Goal: Navigation & Orientation: Find specific page/section

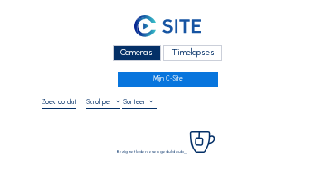
click at [133, 51] on div "Camera's" at bounding box center [137, 52] width 48 height 15
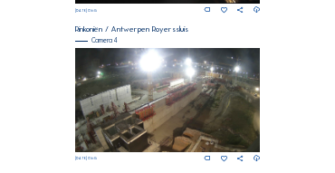
scroll to position [742, 0]
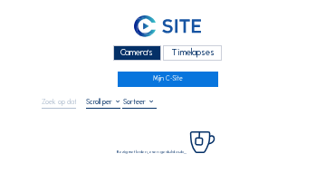
click at [136, 51] on div "Camera's" at bounding box center [137, 52] width 48 height 15
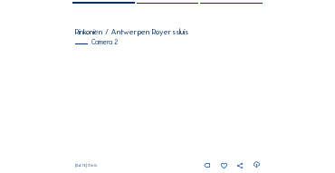
scroll to position [163, 0]
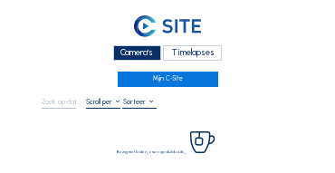
click at [138, 55] on div "Camera's" at bounding box center [137, 52] width 48 height 15
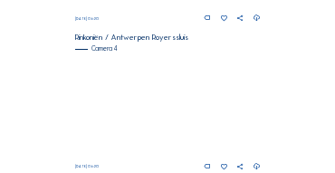
scroll to position [748, 0]
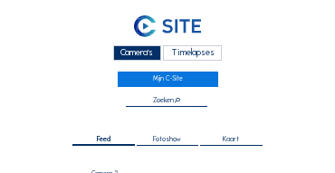
click at [137, 53] on div "Camera's" at bounding box center [137, 52] width 48 height 15
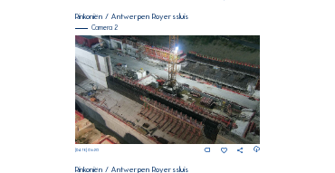
scroll to position [326, 0]
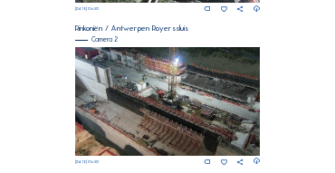
scroll to position [295, 0]
